Goal: Find specific page/section: Find specific page/section

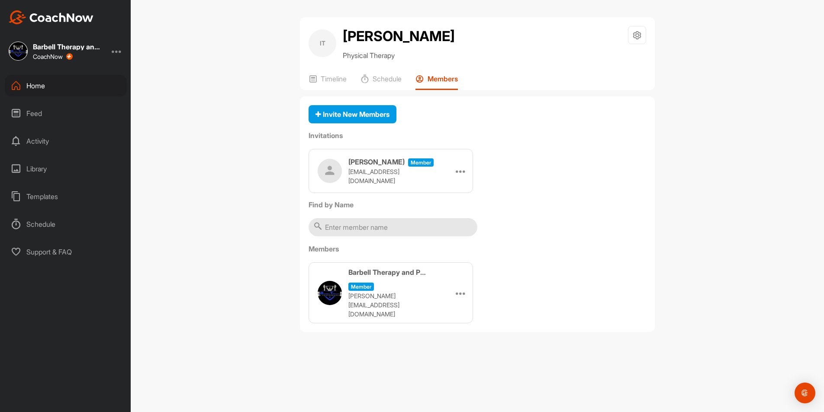
click at [30, 84] on div "Home" at bounding box center [66, 86] width 122 height 22
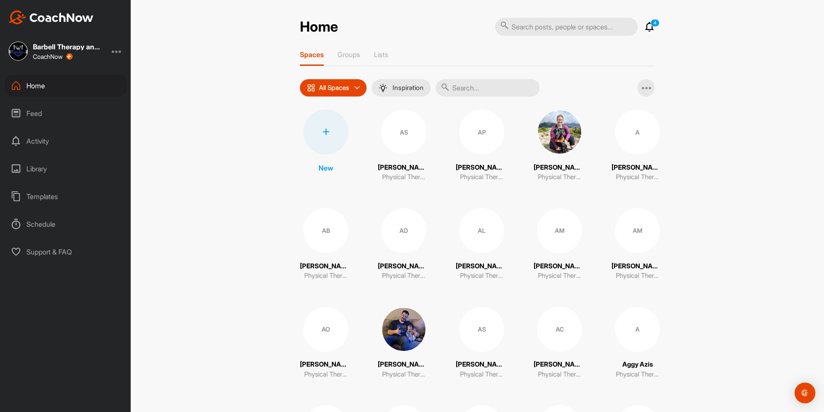
click at [481, 94] on input "text" at bounding box center [488, 87] width 104 height 17
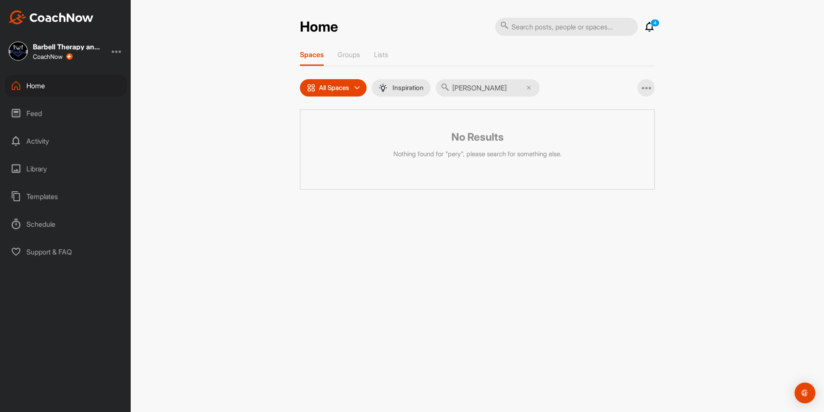
type input "[PERSON_NAME]"
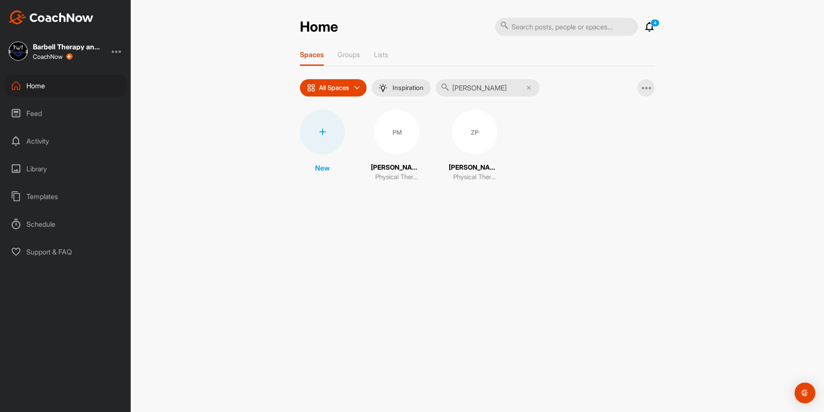
click at [397, 141] on div "PM" at bounding box center [396, 132] width 45 height 45
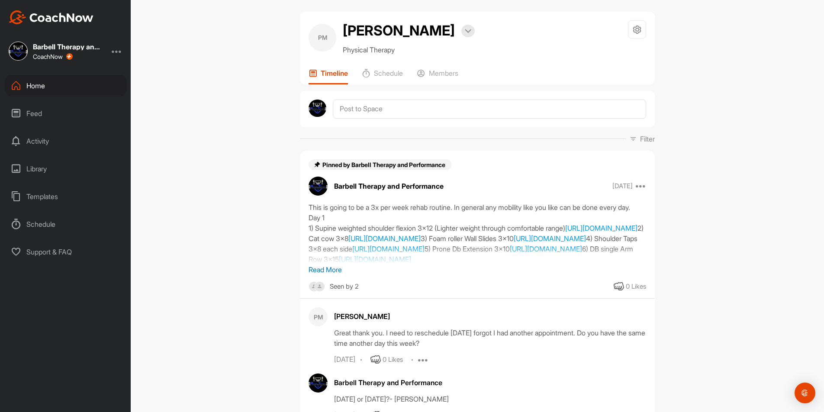
scroll to position [13, 0]
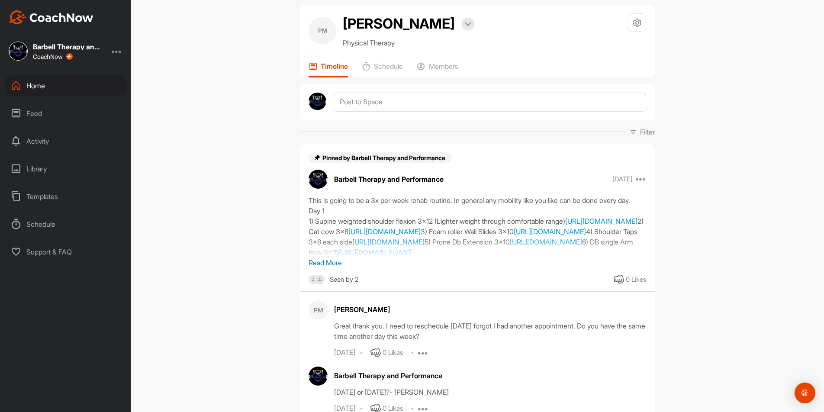
click at [320, 268] on p "Read More" at bounding box center [478, 263] width 338 height 10
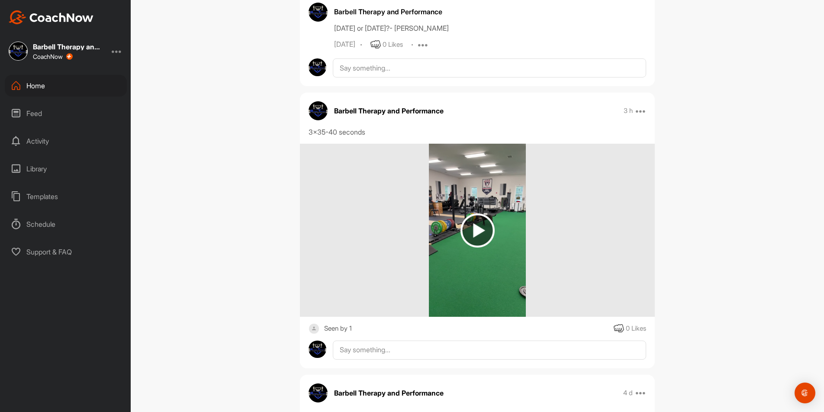
scroll to position [406, 0]
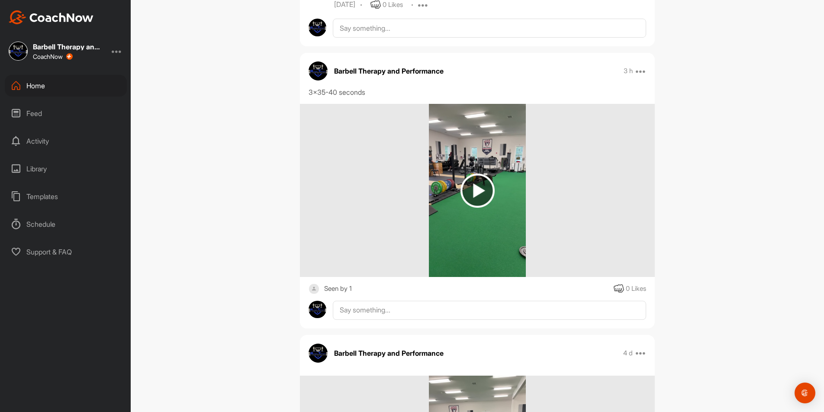
click at [473, 208] on img at bounding box center [478, 191] width 34 height 34
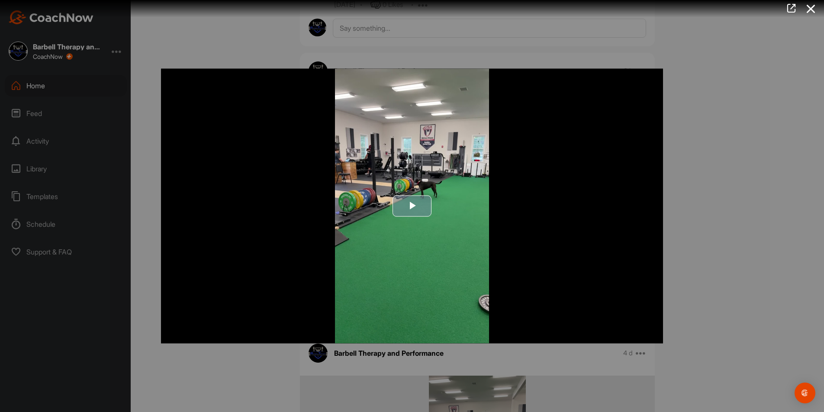
click at [412, 206] on span "Video Player" at bounding box center [412, 206] width 0 height 0
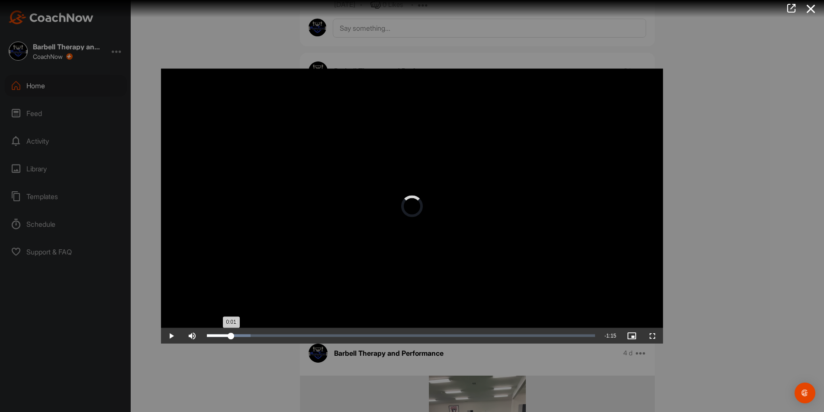
click at [231, 336] on div "Loaded : 11.30% 0:04 0:01" at bounding box center [401, 336] width 388 height 3
click at [319, 336] on div "Loaded : 11.66% 0:22 0:06" at bounding box center [401, 336] width 388 height 3
click at [397, 338] on div "Loaded : 36.03% 0:38 0:38" at bounding box center [401, 336] width 397 height 16
click at [726, 225] on div at bounding box center [412, 206] width 824 height 412
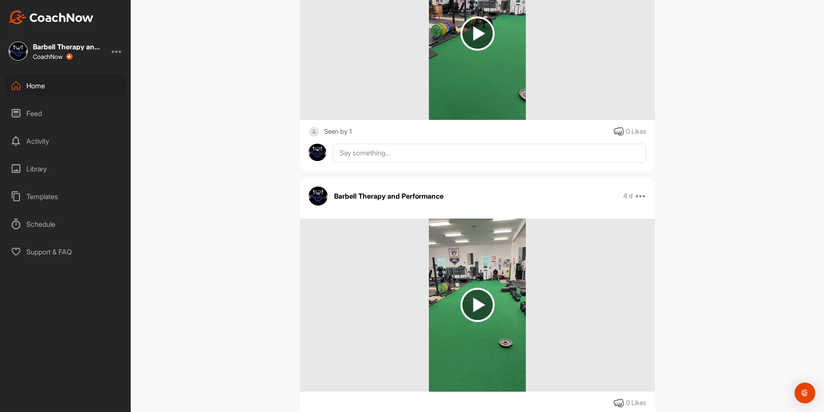
scroll to position [564, 0]
click at [474, 322] on img at bounding box center [478, 304] width 34 height 34
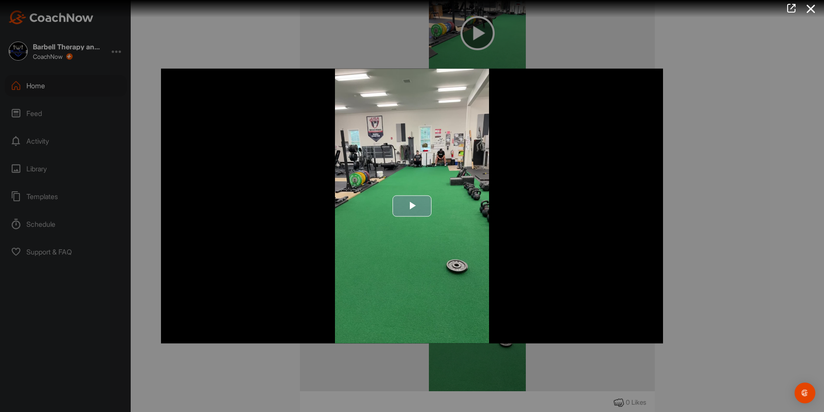
click at [412, 206] on span "Video Player" at bounding box center [412, 206] width 0 height 0
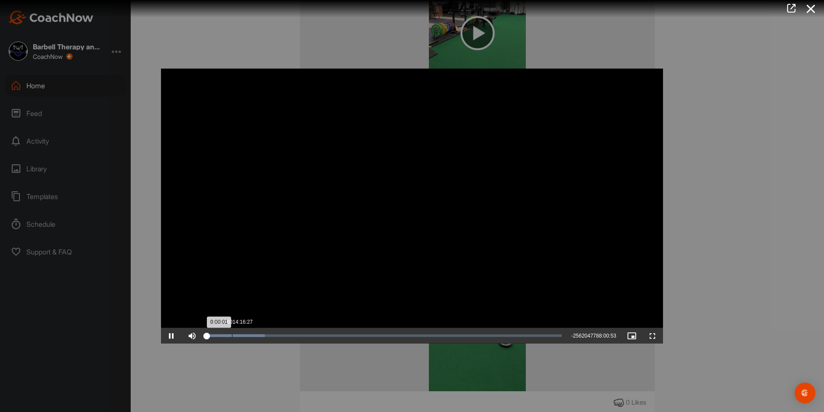
click at [232, 336] on div "Loaded : 16.39% 181218014:16:27 0:00:01" at bounding box center [384, 336] width 355 height 3
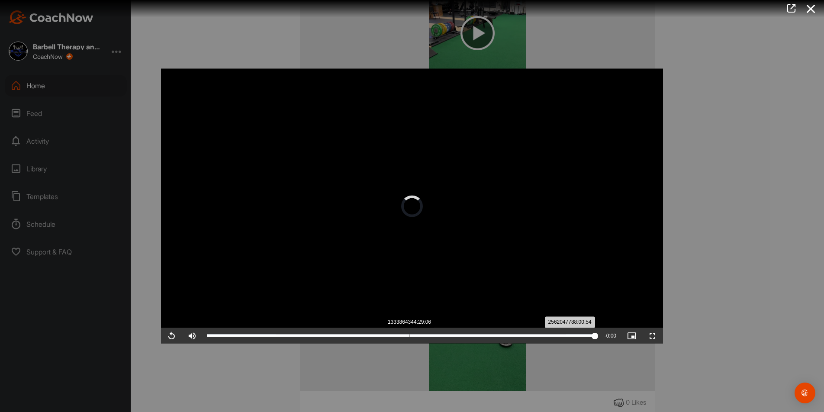
click at [409, 333] on div "Loaded : 100.00% 1333864344:29:06 2562047788:00:54" at bounding box center [401, 336] width 397 height 16
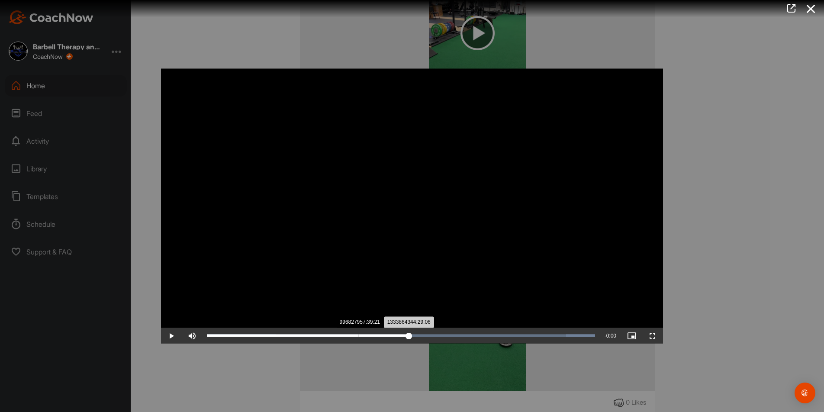
click at [358, 337] on div "Loaded : 100.00% 996827957:39:21 1333864344:29:06" at bounding box center [401, 336] width 397 height 16
click at [166, 336] on span "Video Player" at bounding box center [171, 336] width 21 height 0
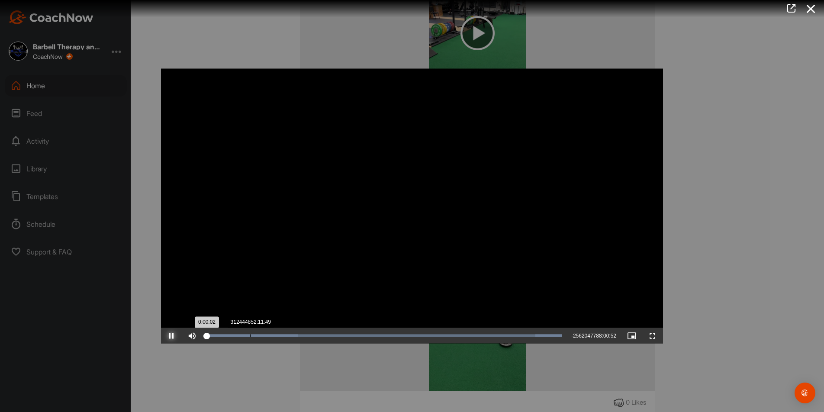
click at [250, 335] on div "312444852:11:49" at bounding box center [250, 336] width 0 height 3
